Goal: Information Seeking & Learning: Find specific fact

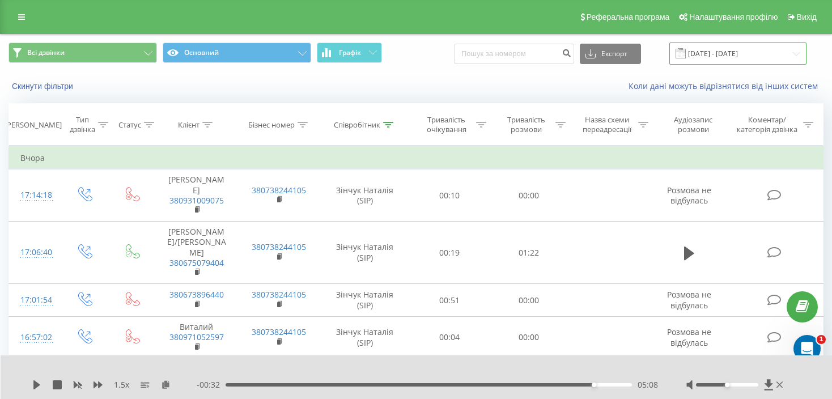
click at [737, 57] on input "[DATE] - [DATE]" at bounding box center [737, 53] width 137 height 22
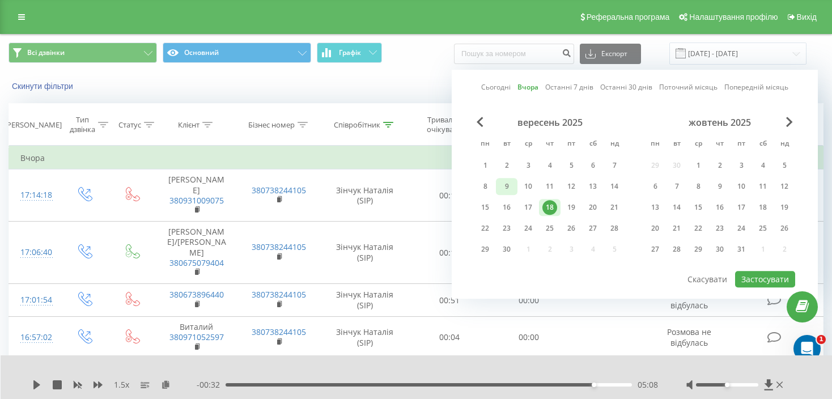
click at [503, 186] on div "9" at bounding box center [506, 186] width 15 height 15
click at [568, 205] on div "19" at bounding box center [571, 207] width 15 height 15
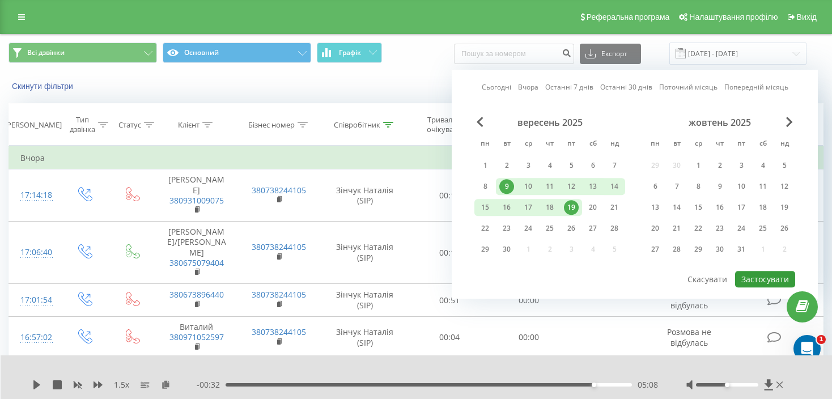
click at [754, 279] on button "Застосувати" at bounding box center [765, 279] width 60 height 16
type input "[DATE] - [DATE]"
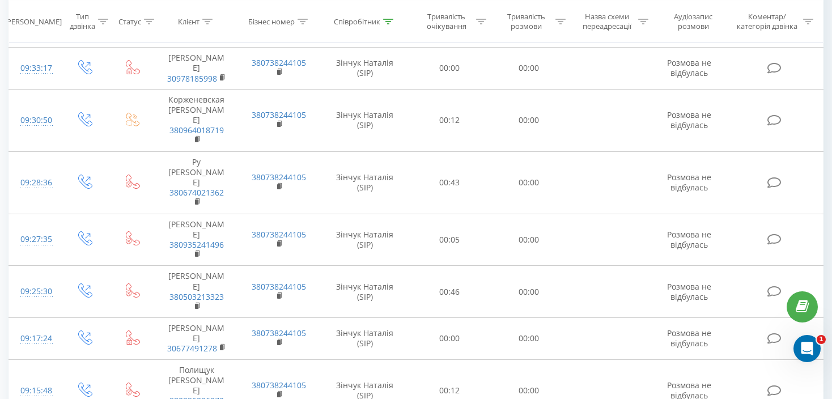
scroll to position [1008, 0]
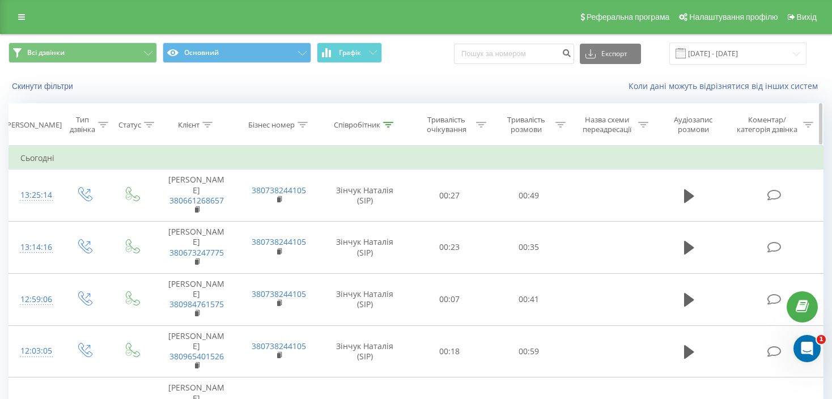
click at [526, 121] on div "Тривалість розмови" at bounding box center [525, 124] width 53 height 19
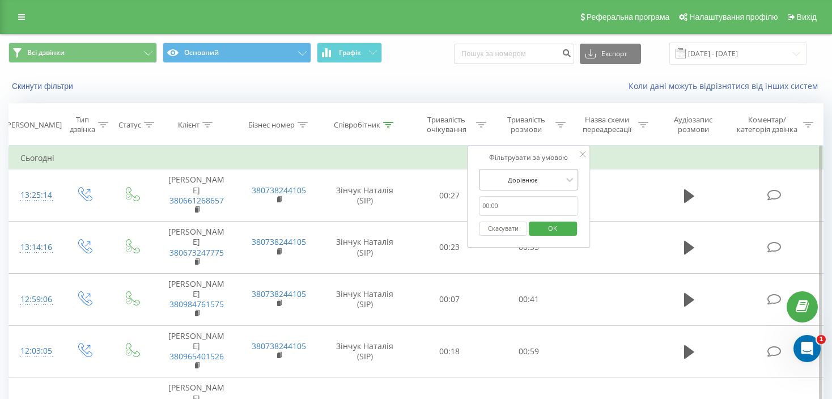
click at [543, 180] on div at bounding box center [522, 179] width 80 height 11
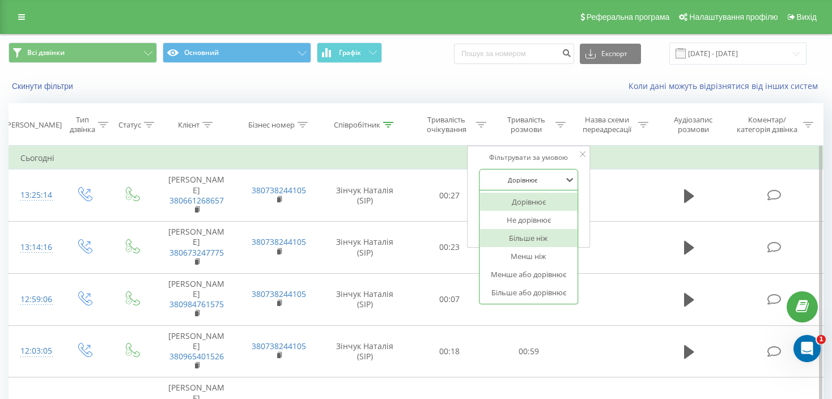
click at [540, 240] on div "Більше ніж" at bounding box center [528, 238] width 99 height 18
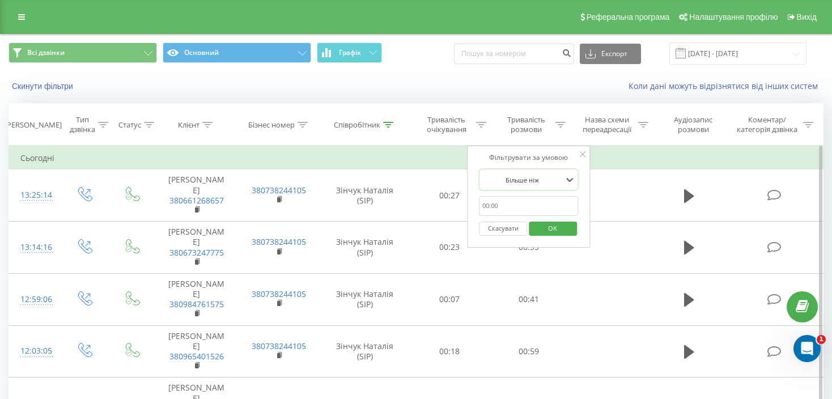
click at [502, 207] on input "text" at bounding box center [529, 206] width 100 height 20
click at [556, 229] on span "OK" at bounding box center [553, 228] width 32 height 18
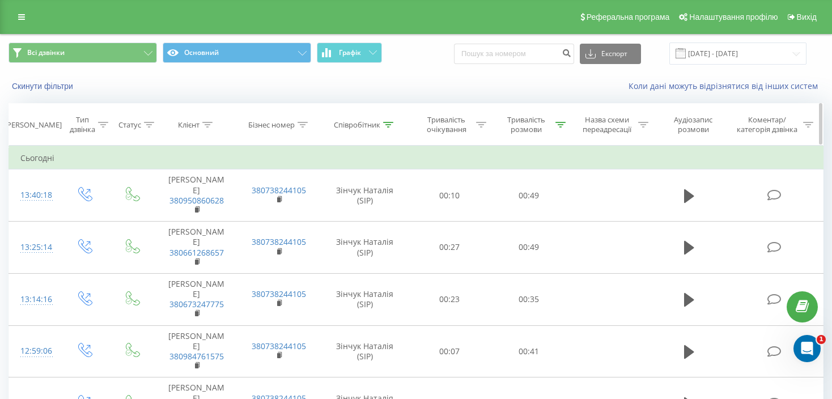
click at [560, 122] on icon at bounding box center [560, 125] width 10 height 6
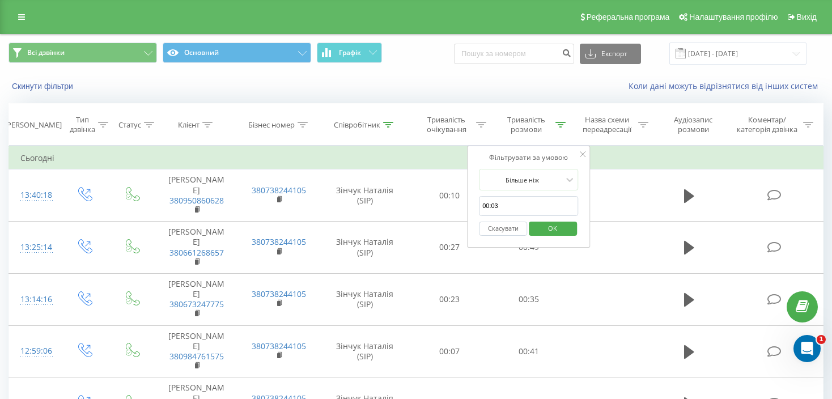
drag, startPoint x: 492, startPoint y: 205, endPoint x: 505, endPoint y: 205, distance: 13.0
click at [505, 205] on input "00:03" at bounding box center [529, 206] width 100 height 20
click at [488, 206] on input "00:03" at bounding box center [529, 206] width 100 height 20
type input "03:03"
click at [539, 231] on span "OK" at bounding box center [553, 228] width 32 height 18
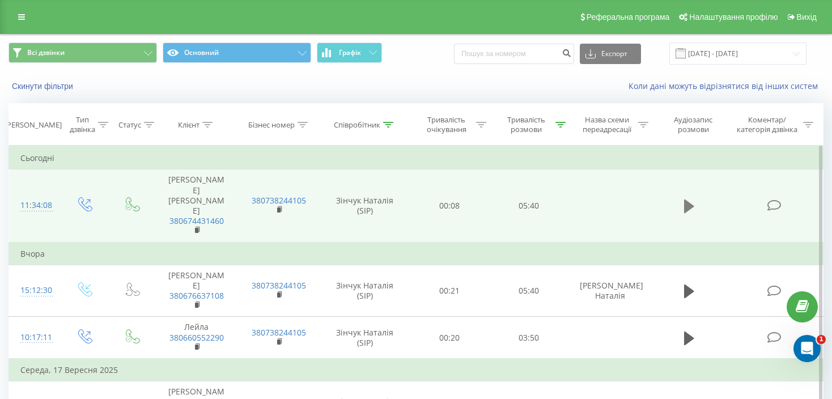
click at [691, 199] on icon at bounding box center [689, 206] width 10 height 14
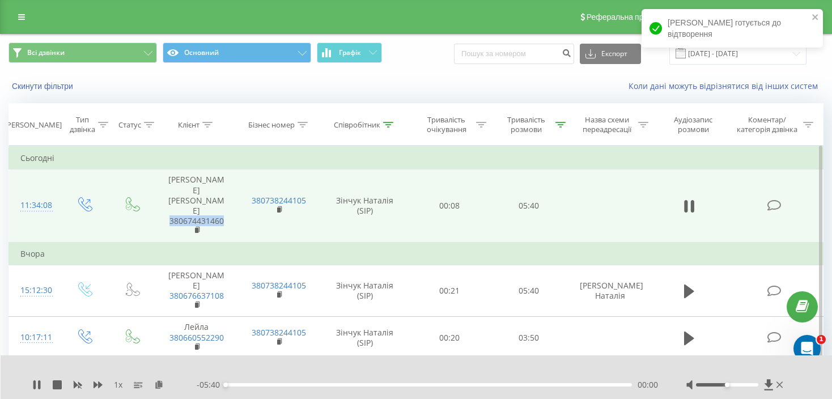
drag, startPoint x: 230, startPoint y: 210, endPoint x: 169, endPoint y: 210, distance: 60.6
click at [169, 210] on td "[PERSON_NAME] [PERSON_NAME] 380674431460" at bounding box center [196, 205] width 83 height 73
copy link "380674431460"
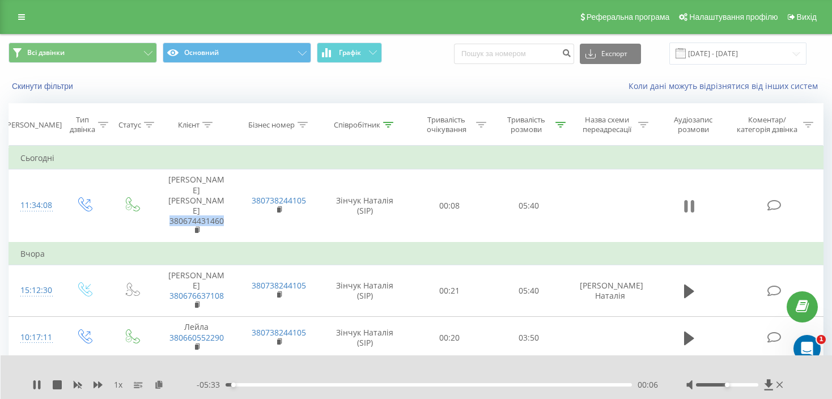
click at [688, 198] on icon at bounding box center [689, 206] width 10 height 16
click at [391, 125] on icon at bounding box center [388, 125] width 10 height 6
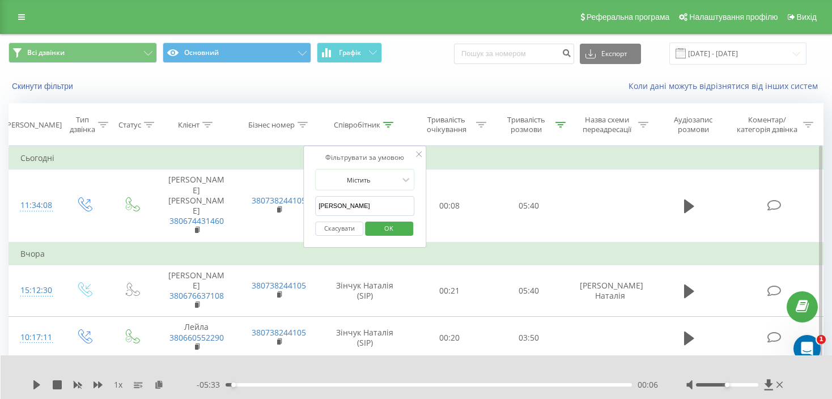
drag, startPoint x: 351, startPoint y: 206, endPoint x: 307, endPoint y: 207, distance: 43.7
click at [307, 207] on div "Фільтрувати за умовою Містить [PERSON_NAME] Скасувати OK" at bounding box center [365, 197] width 124 height 102
type input "Y"
click at [377, 227] on span "OK" at bounding box center [389, 228] width 32 height 18
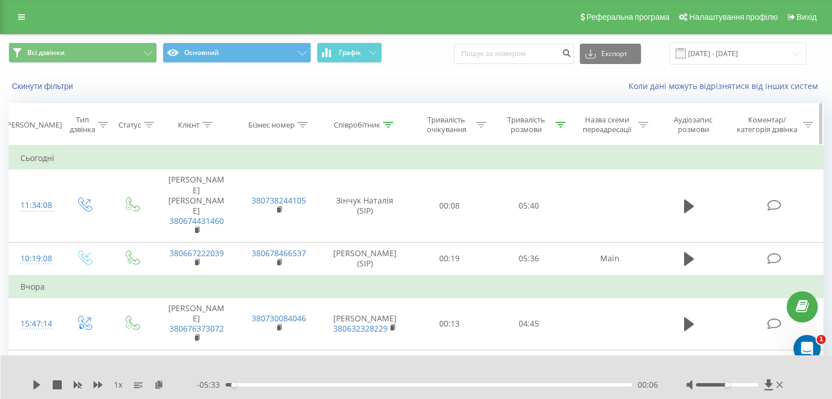
click at [389, 124] on icon at bounding box center [388, 125] width 10 height 6
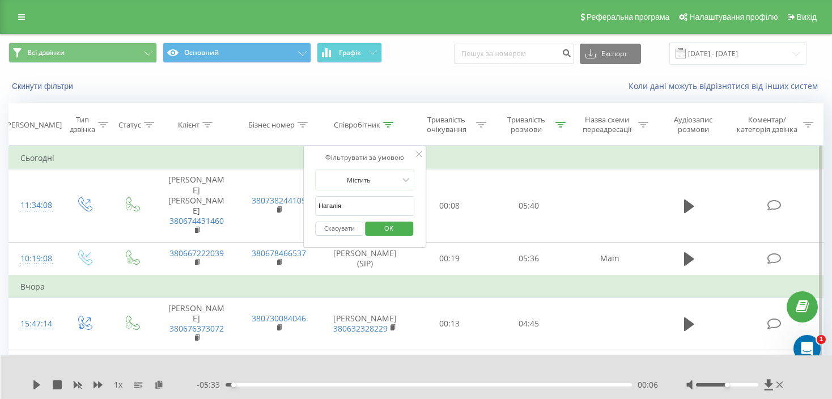
click at [315, 205] on input "Наталія" at bounding box center [365, 206] width 100 height 20
type input "[PERSON_NAME]"
click button "OK" at bounding box center [389, 229] width 48 height 14
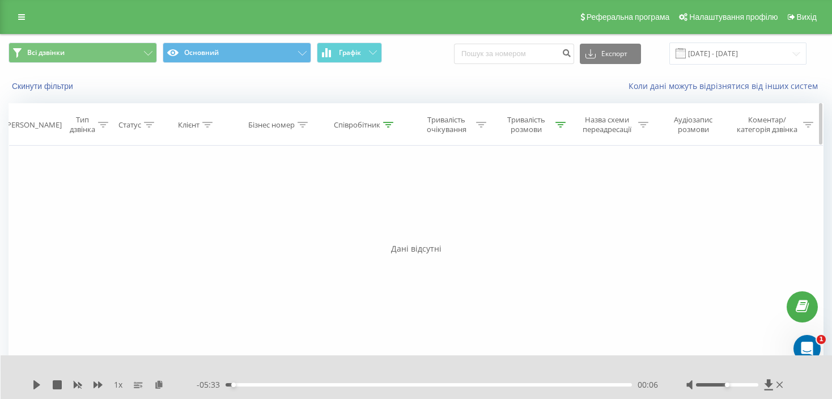
click at [391, 127] on div at bounding box center [388, 125] width 10 height 10
click at [316, 202] on input "[PERSON_NAME]" at bounding box center [365, 206] width 100 height 20
click at [390, 223] on span "OK" at bounding box center [389, 228] width 32 height 18
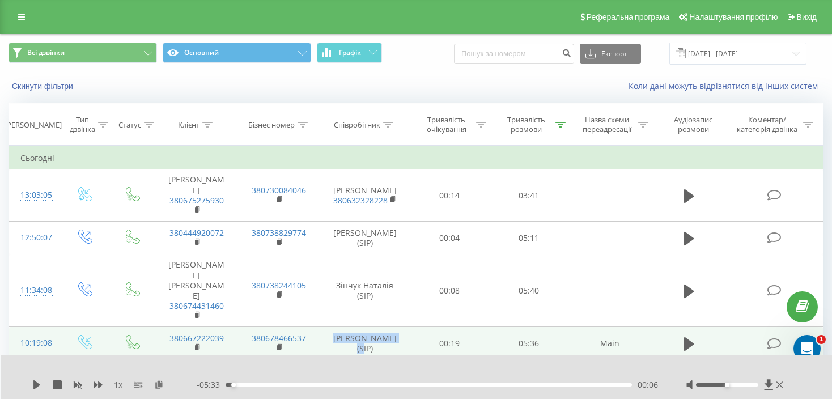
drag, startPoint x: 340, startPoint y: 317, endPoint x: 397, endPoint y: 316, distance: 56.7
click at [397, 327] on td "[PERSON_NAME] (SIP)" at bounding box center [364, 343] width 89 height 33
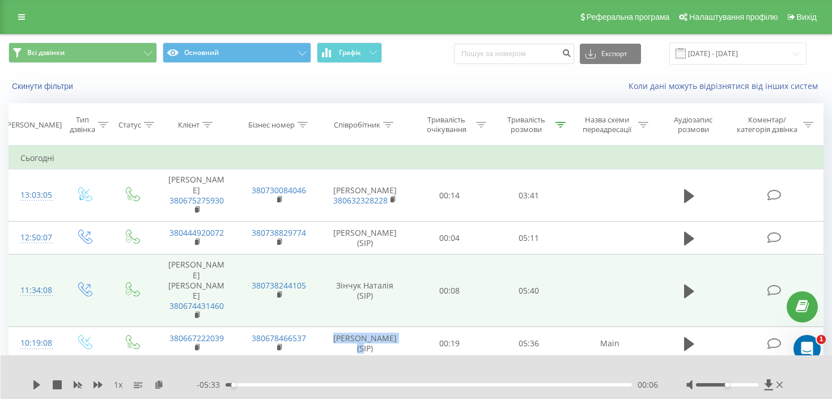
copy td "[PERSON_NAME]"
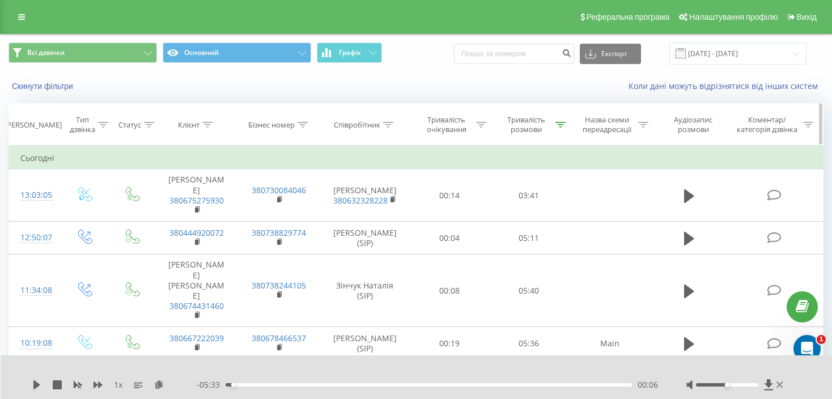
click at [396, 130] on th "Співробітник" at bounding box center [365, 125] width 89 height 42
click at [392, 125] on icon at bounding box center [388, 125] width 10 height 6
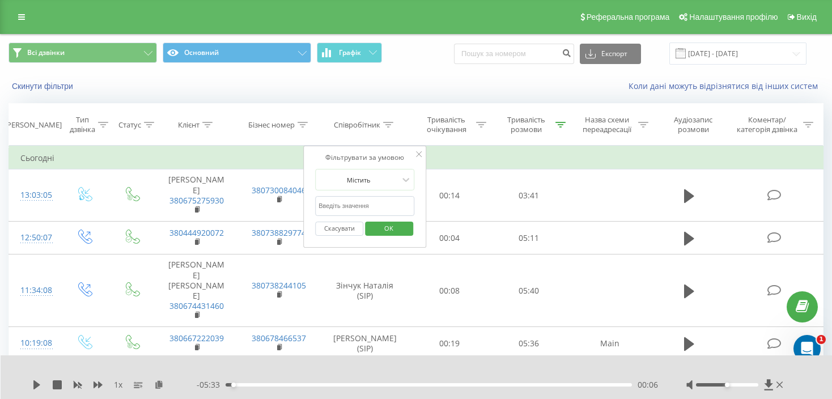
click at [377, 201] on input "text" at bounding box center [365, 206] width 100 height 20
paste input "[PERSON_NAME]"
type input "[PERSON_NAME]"
click at [394, 225] on span "OK" at bounding box center [389, 228] width 32 height 18
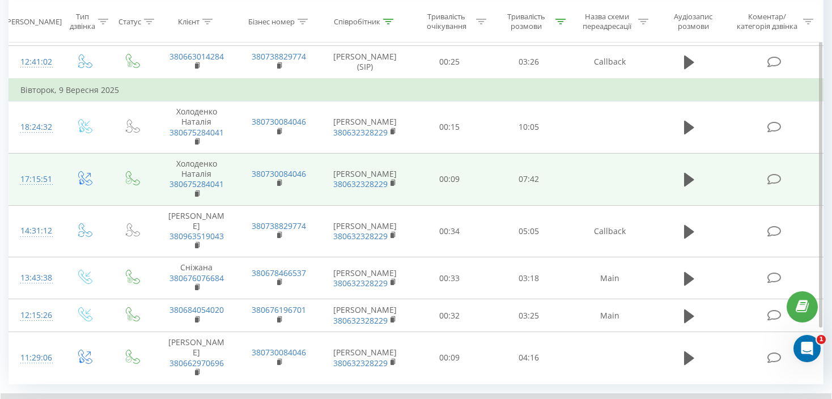
scroll to position [727, 0]
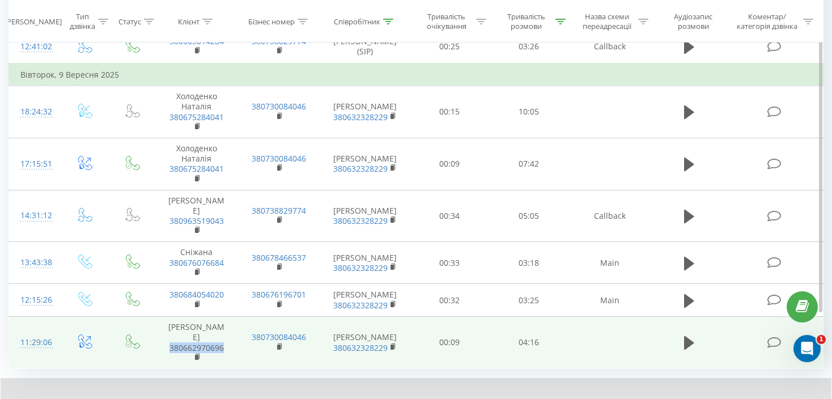
drag, startPoint x: 230, startPoint y: 291, endPoint x: 155, endPoint y: 287, distance: 74.9
click at [155, 317] on td "Тетяна 380662970696" at bounding box center [196, 343] width 83 height 52
copy link "380662970696"
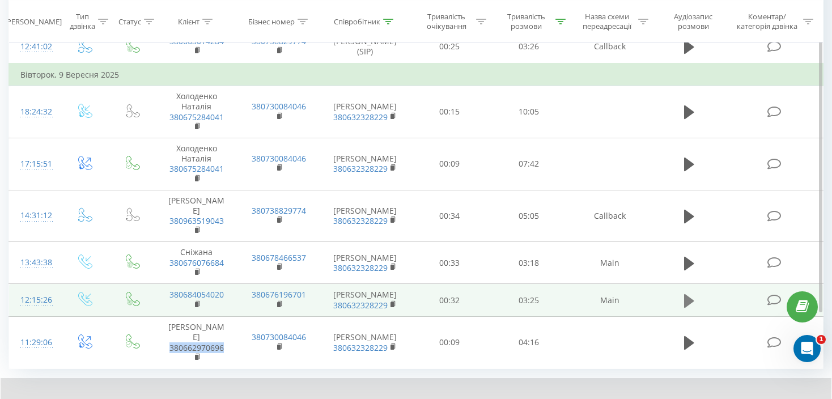
click at [684, 293] on icon at bounding box center [689, 300] width 10 height 14
click at [686, 295] on icon at bounding box center [685, 301] width 3 height 12
drag, startPoint x: 236, startPoint y: 252, endPoint x: 163, endPoint y: 250, distance: 73.7
click at [163, 284] on td "380684054020" at bounding box center [196, 300] width 83 height 33
copy link "380684054020"
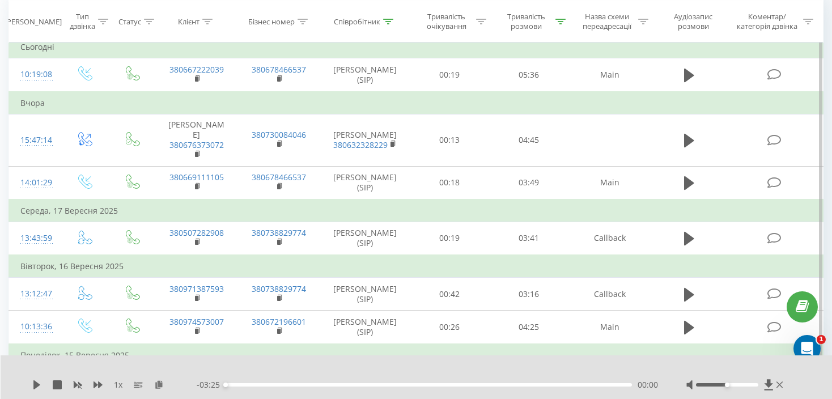
scroll to position [0, 0]
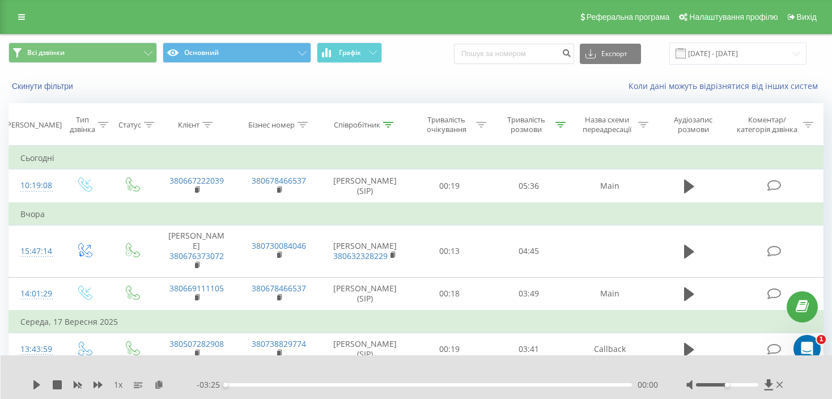
click at [569, 87] on div "Коли дані можуть відрізнятися вiд інших систем" at bounding box center [571, 85] width 519 height 11
click at [735, 42] on input "[DATE] - [DATE]" at bounding box center [737, 53] width 137 height 22
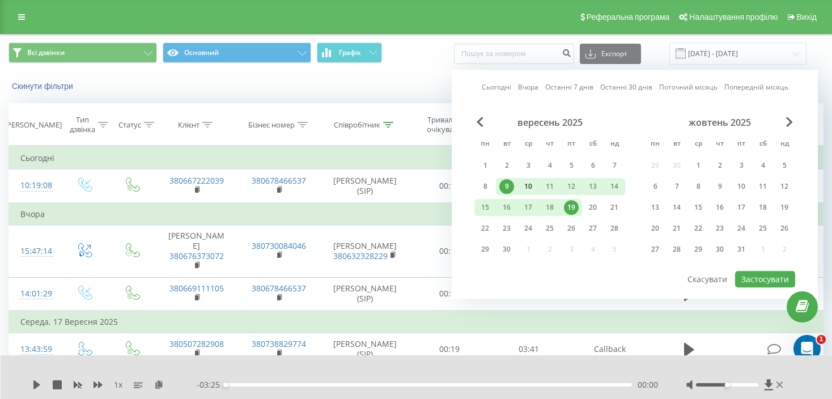
click at [526, 183] on div "10" at bounding box center [528, 186] width 15 height 15
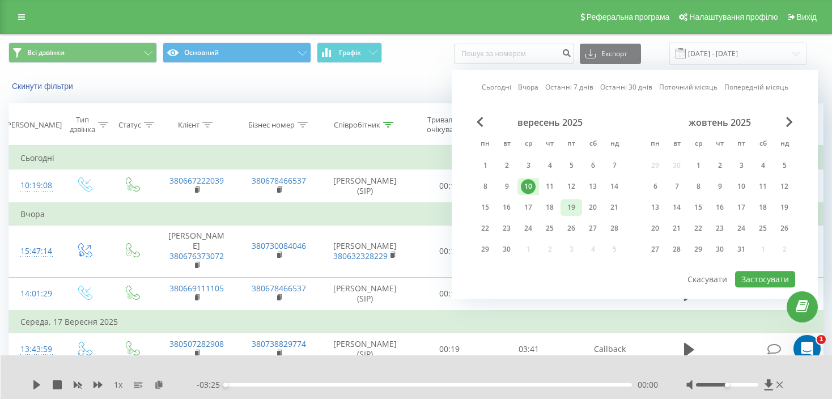
click at [570, 211] on div "19" at bounding box center [571, 207] width 15 height 15
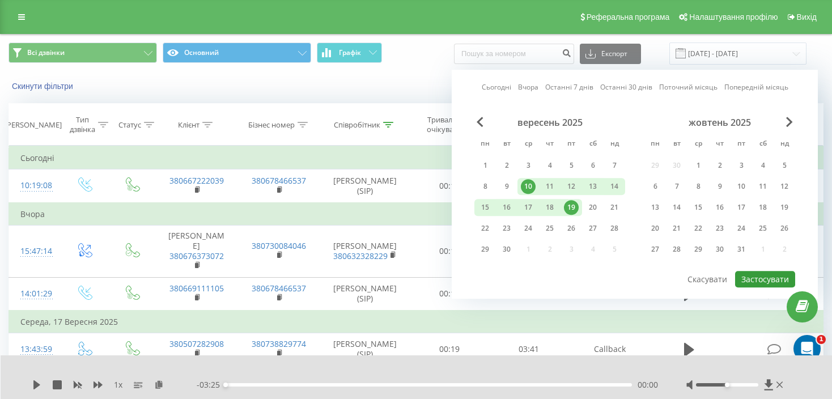
click at [774, 279] on button "Застосувати" at bounding box center [765, 279] width 60 height 16
type input "[DATE] - [DATE]"
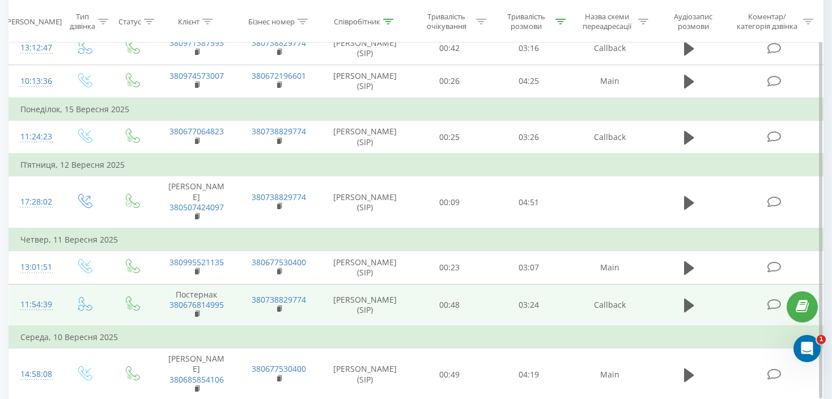
scroll to position [432, 0]
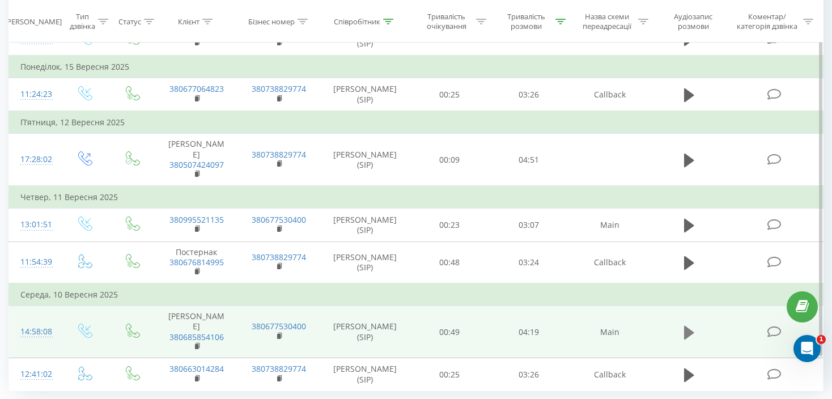
click at [682, 324] on button at bounding box center [688, 332] width 17 height 17
drag, startPoint x: 230, startPoint y: 299, endPoint x: 171, endPoint y: 299, distance: 59.5
click at [171, 306] on td "[PERSON_NAME] 380685854106" at bounding box center [196, 332] width 83 height 52
copy link "380685854106"
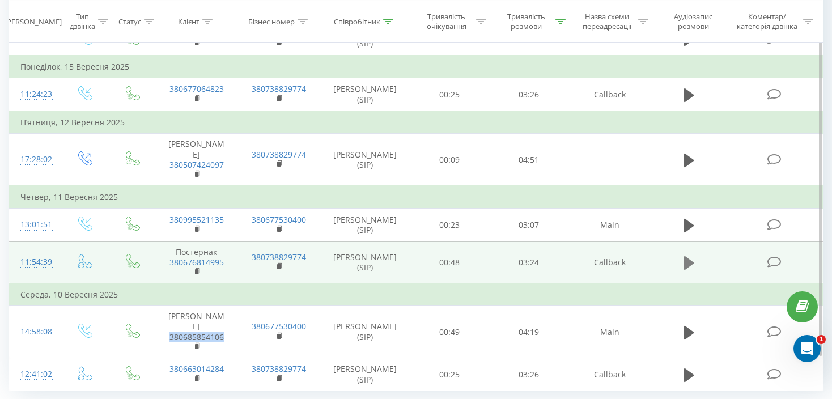
click at [691, 255] on icon at bounding box center [689, 263] width 10 height 16
click at [693, 257] on icon at bounding box center [692, 263] width 3 height 12
drag, startPoint x: 233, startPoint y: 236, endPoint x: 156, endPoint y: 242, distance: 77.8
click at [156, 242] on td "Постернак 380676814995" at bounding box center [196, 262] width 83 height 42
copy link "380676814995"
